Goal: Find specific page/section: Find specific page/section

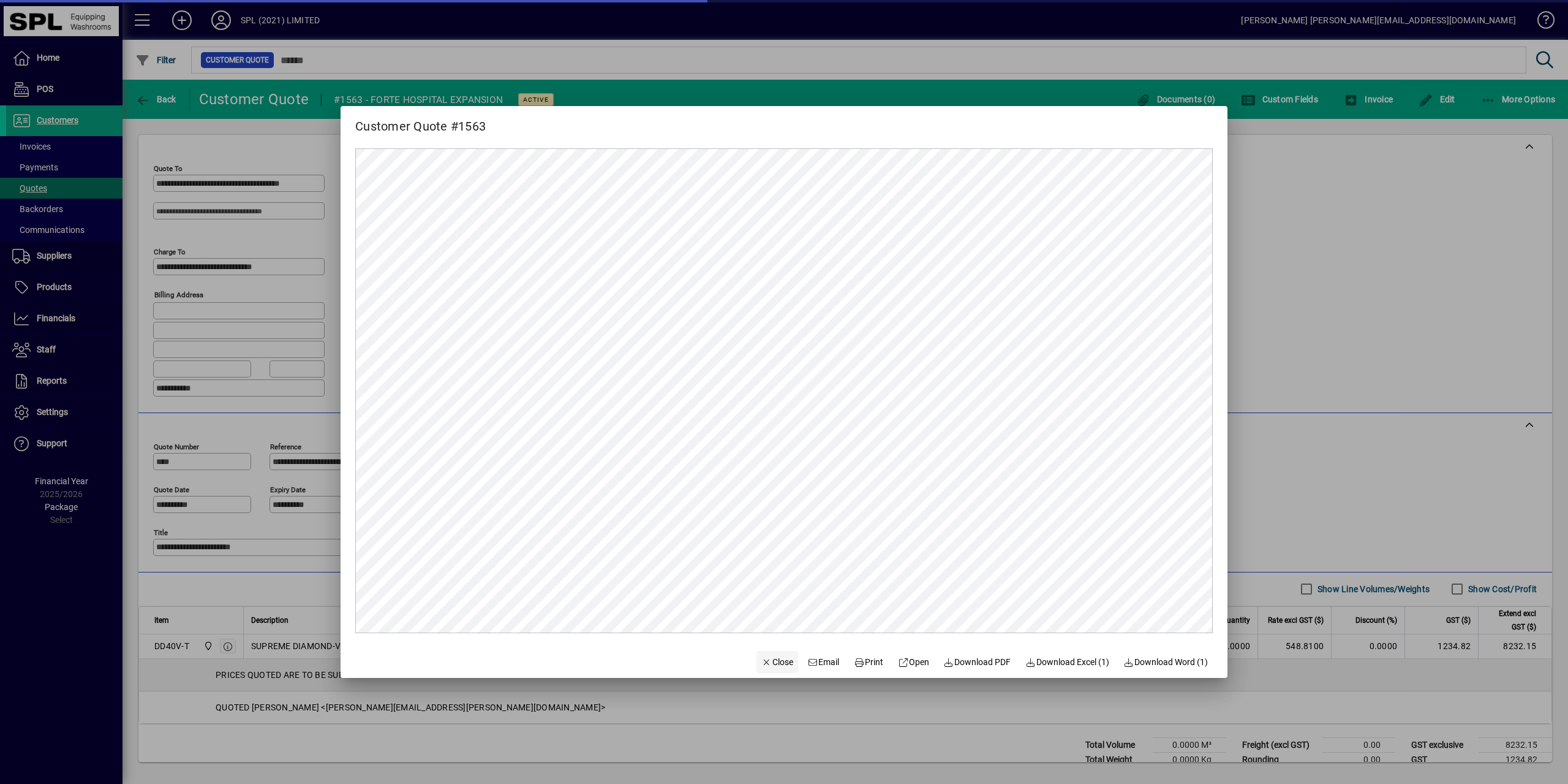
scroll to position [1473, 0]
click at [769, 661] on span "Close" at bounding box center [777, 662] width 32 height 13
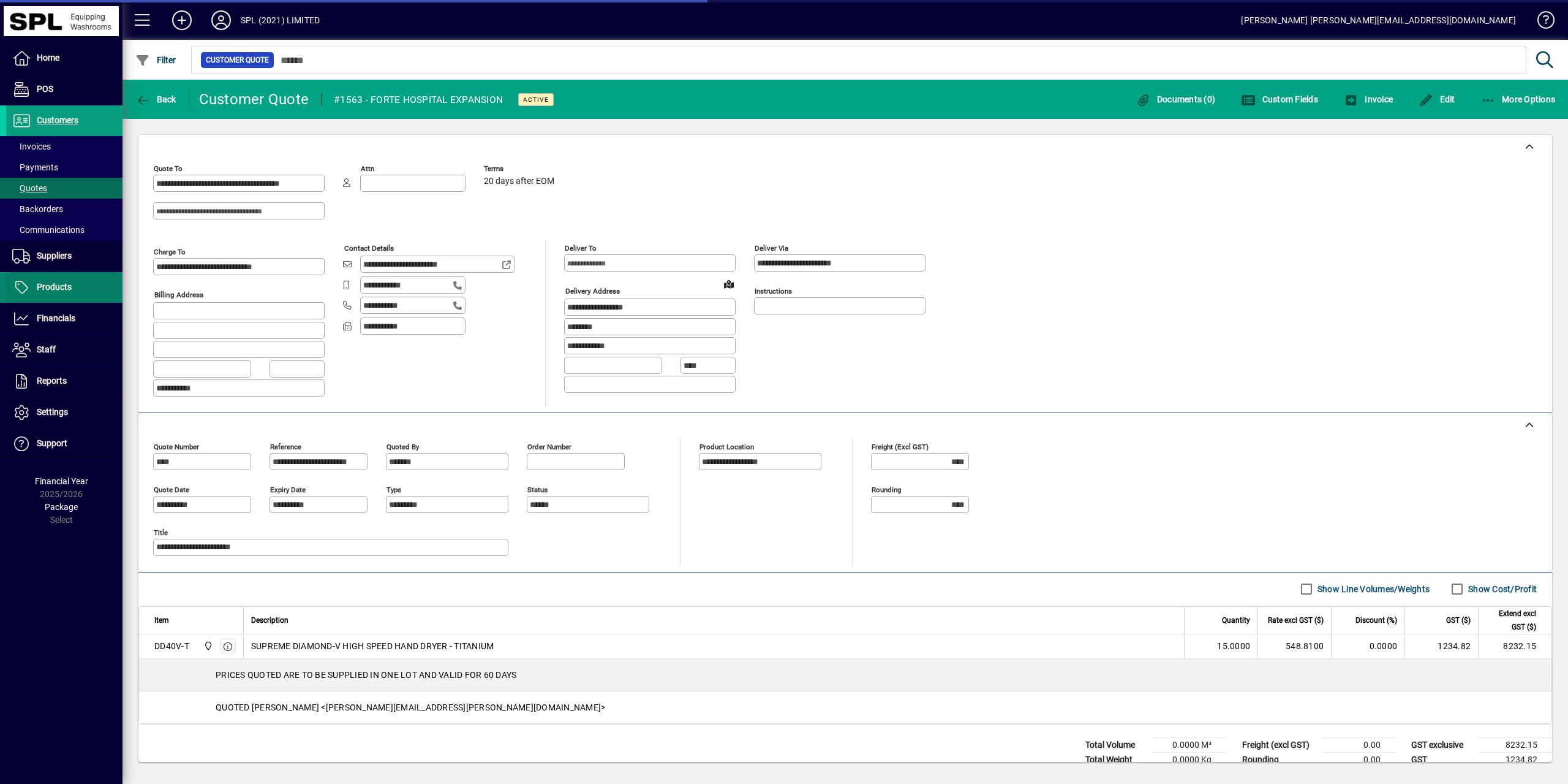
click at [45, 284] on span "Products" at bounding box center [53, 286] width 35 height 9
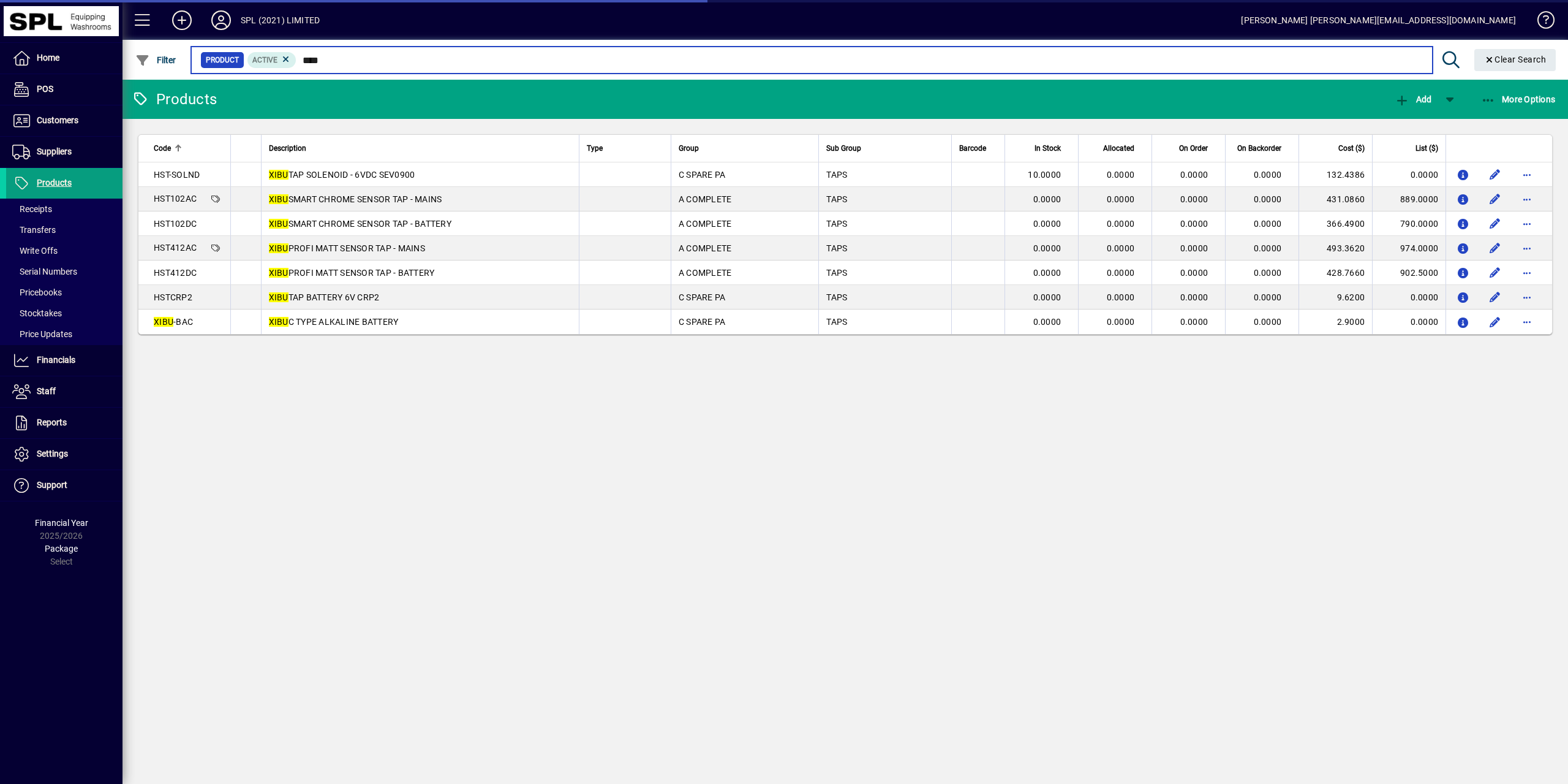
type input "****"
